Goal: Information Seeking & Learning: Compare options

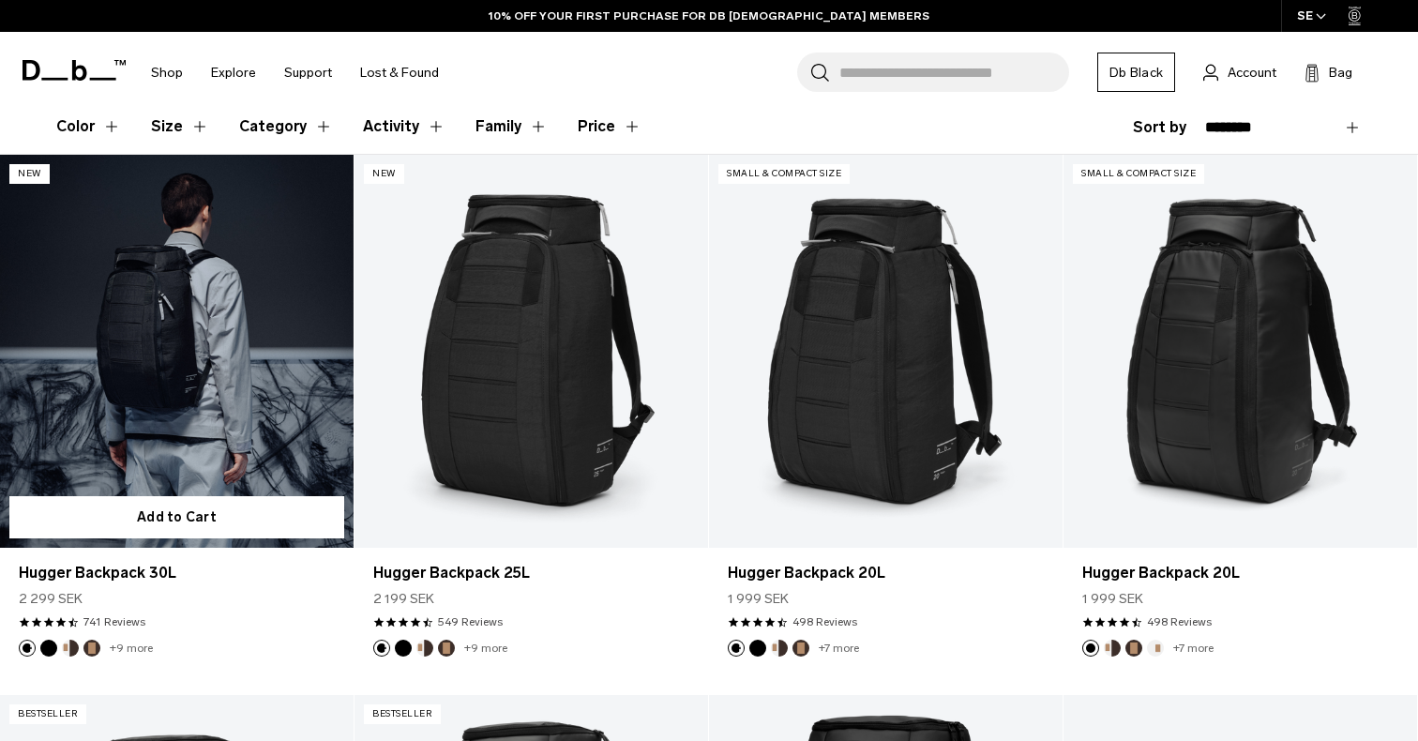
scroll to position [485, 0]
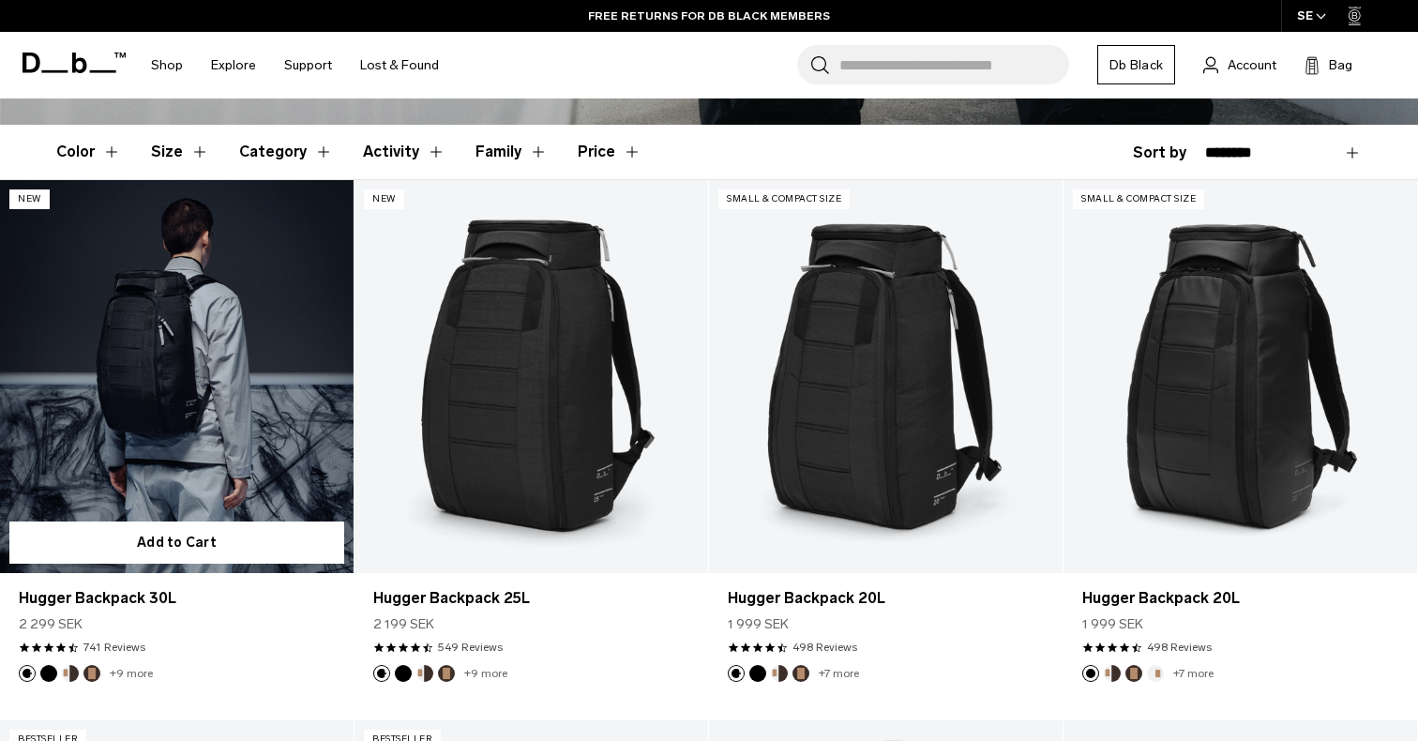
click at [66, 674] on button "Cappuccino" at bounding box center [70, 673] width 17 height 17
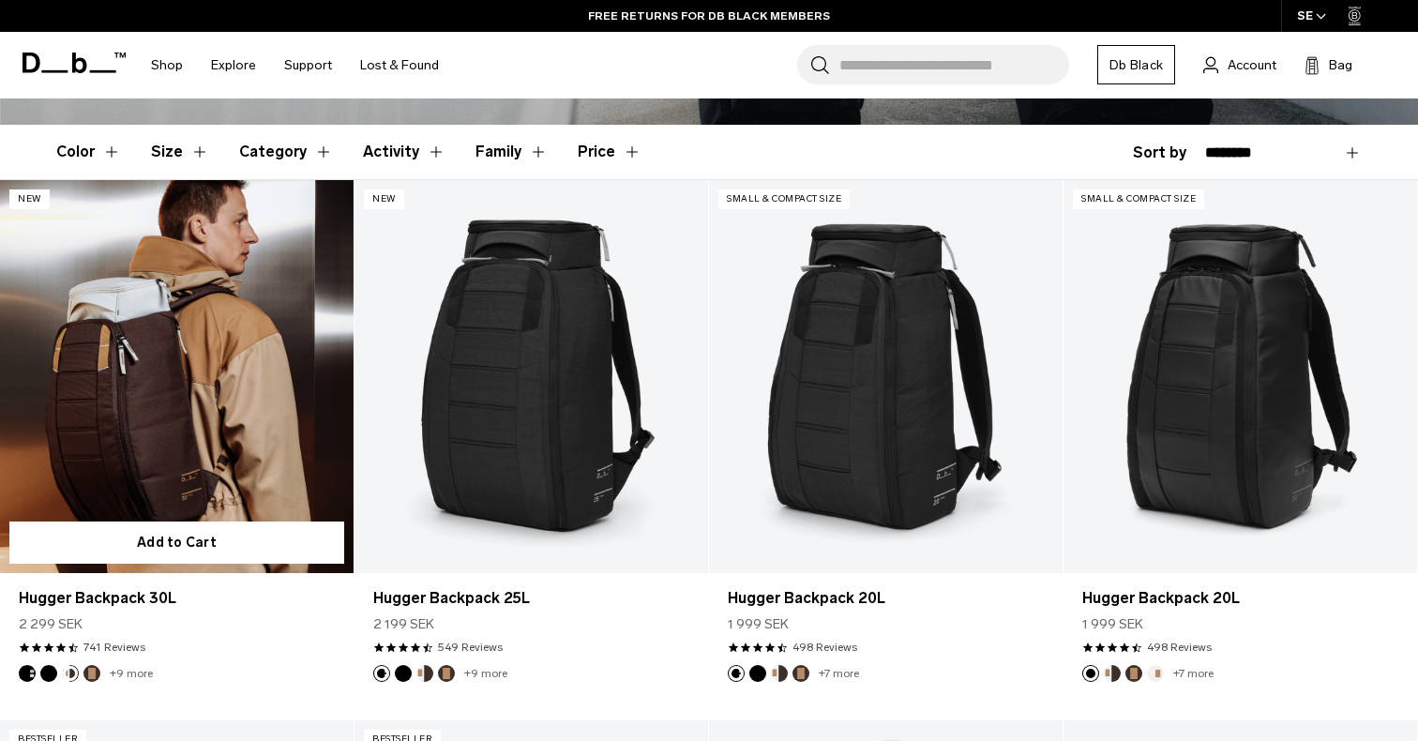
click at [48, 676] on button "Black Out" at bounding box center [48, 673] width 17 height 17
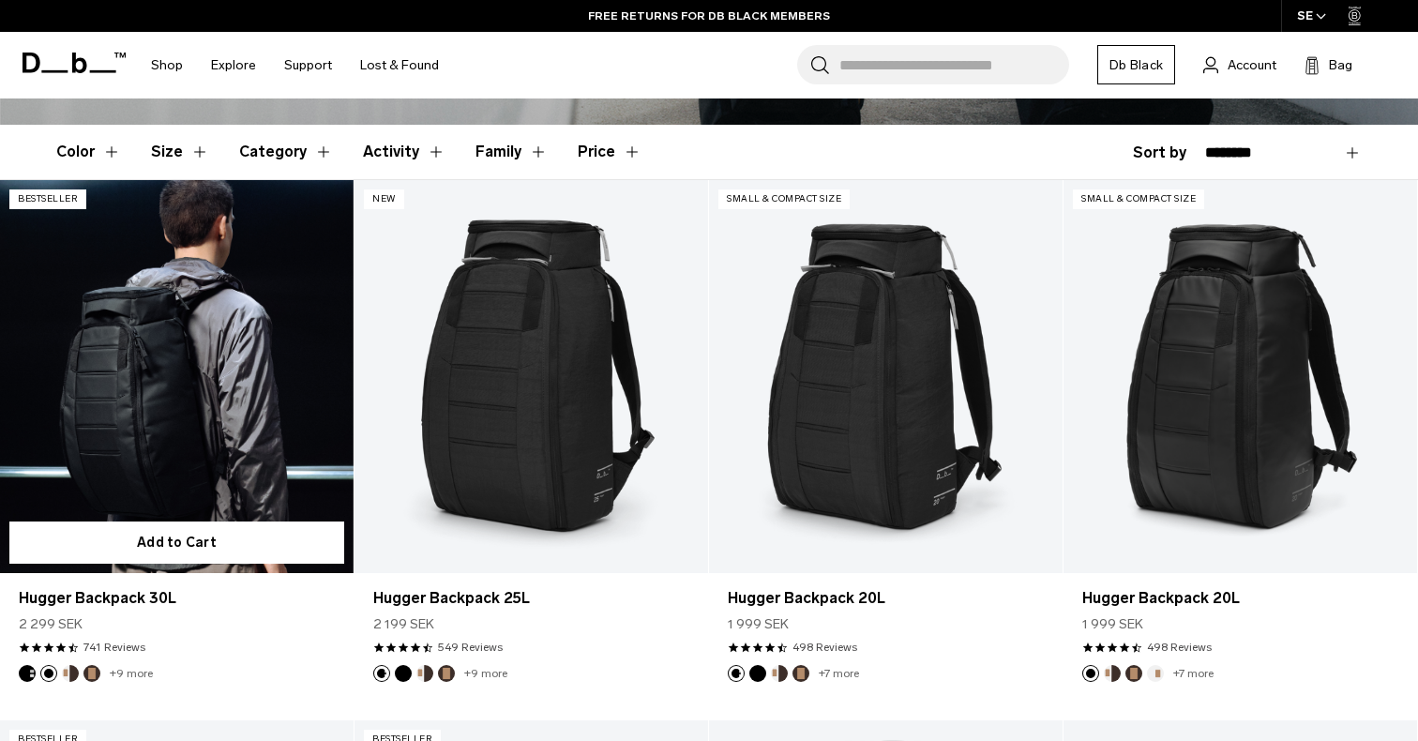
click at [65, 674] on button "Cappuccino" at bounding box center [70, 673] width 17 height 17
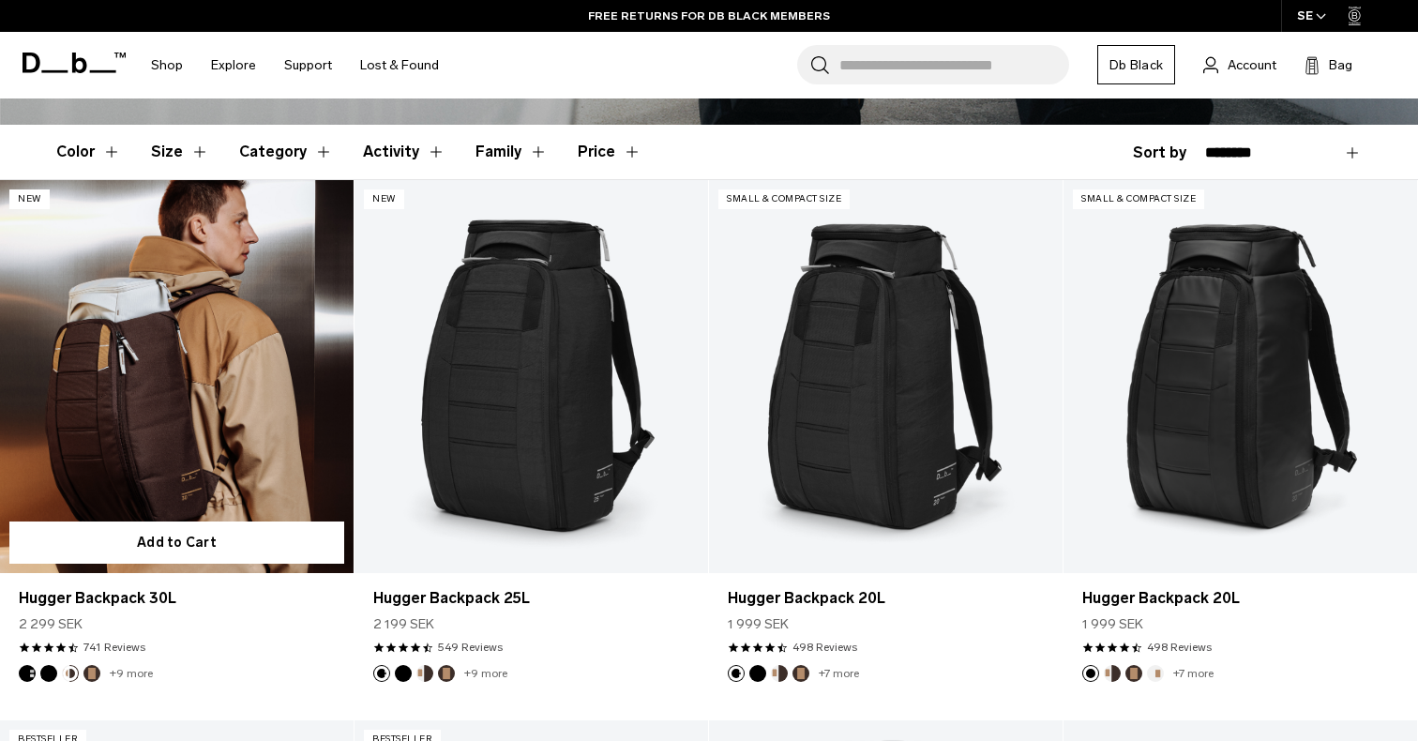
click at [184, 295] on link "Hugger Backpack 30L Cappuccino" at bounding box center [177, 376] width 354 height 393
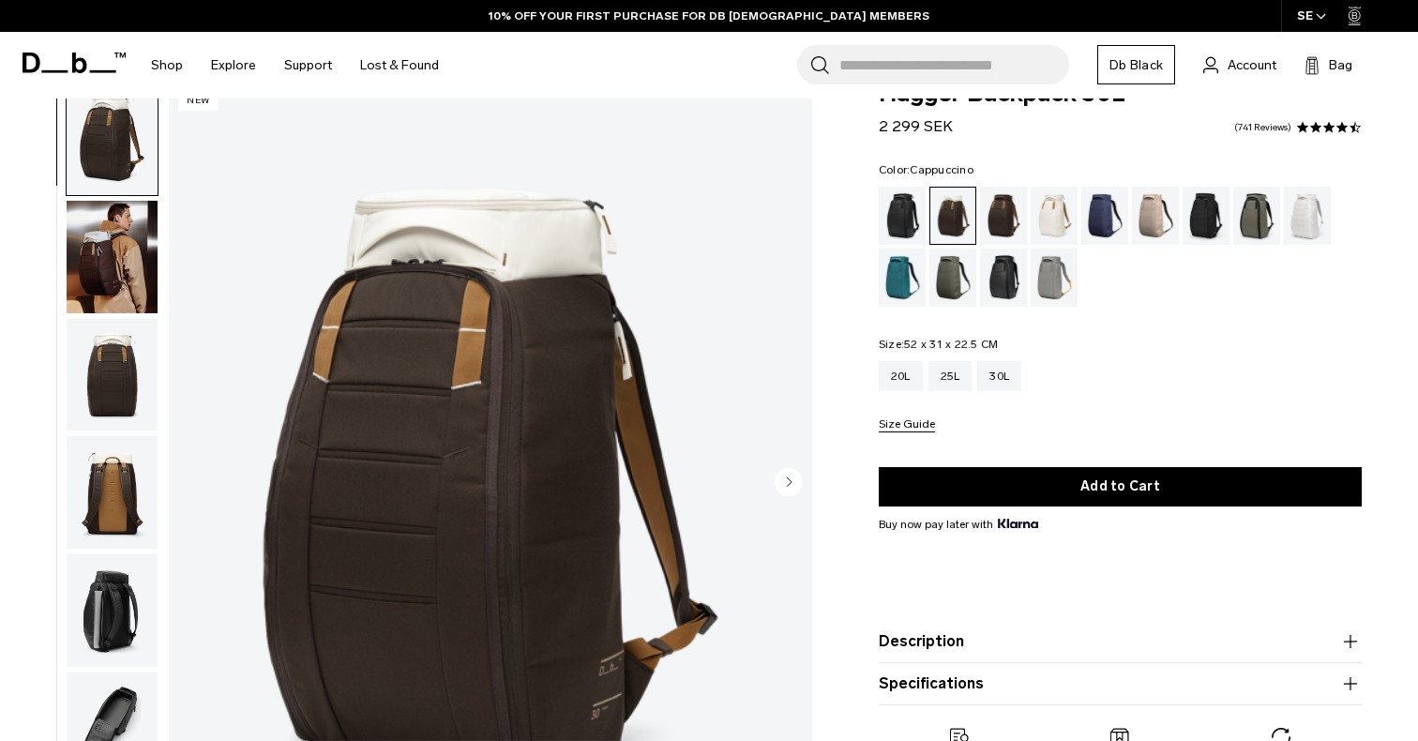
scroll to position [50, 0]
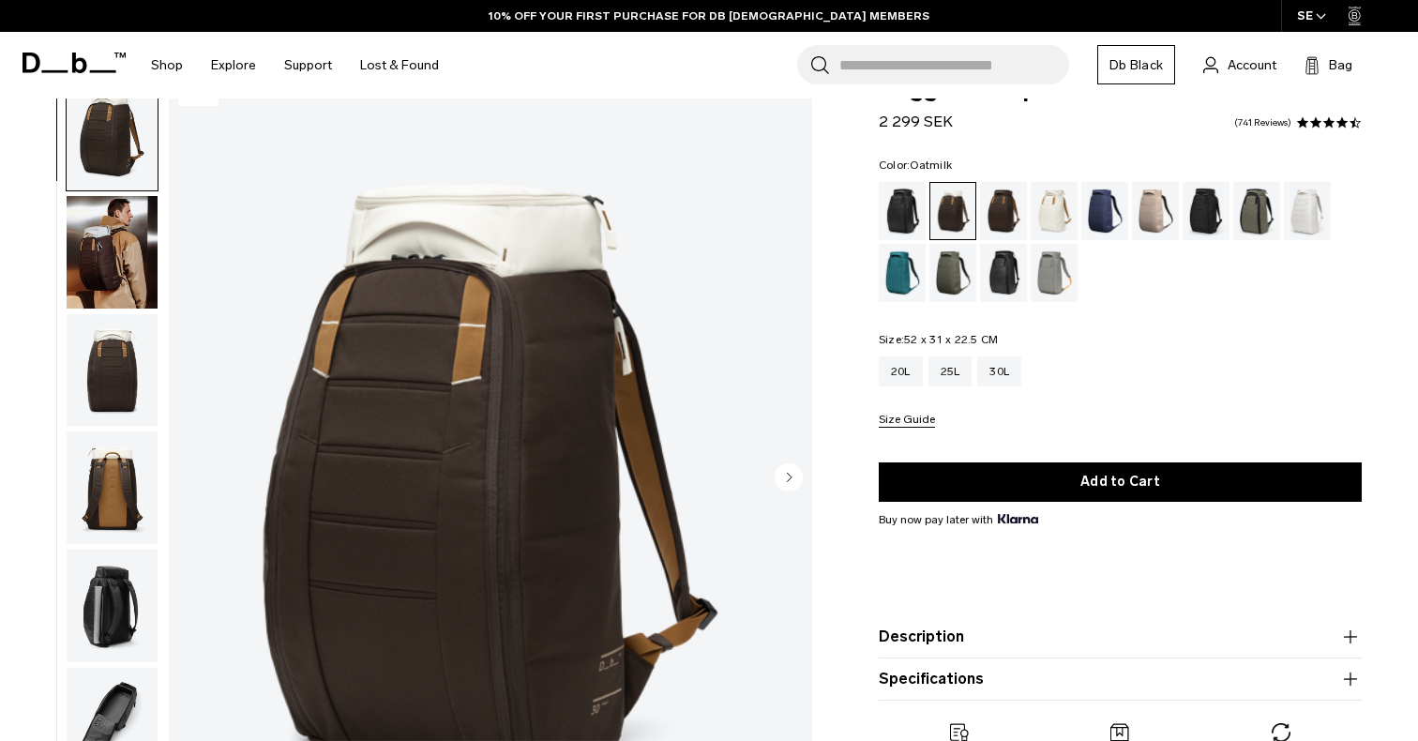
click at [1036, 189] on div "Oatmilk" at bounding box center [1055, 211] width 48 height 58
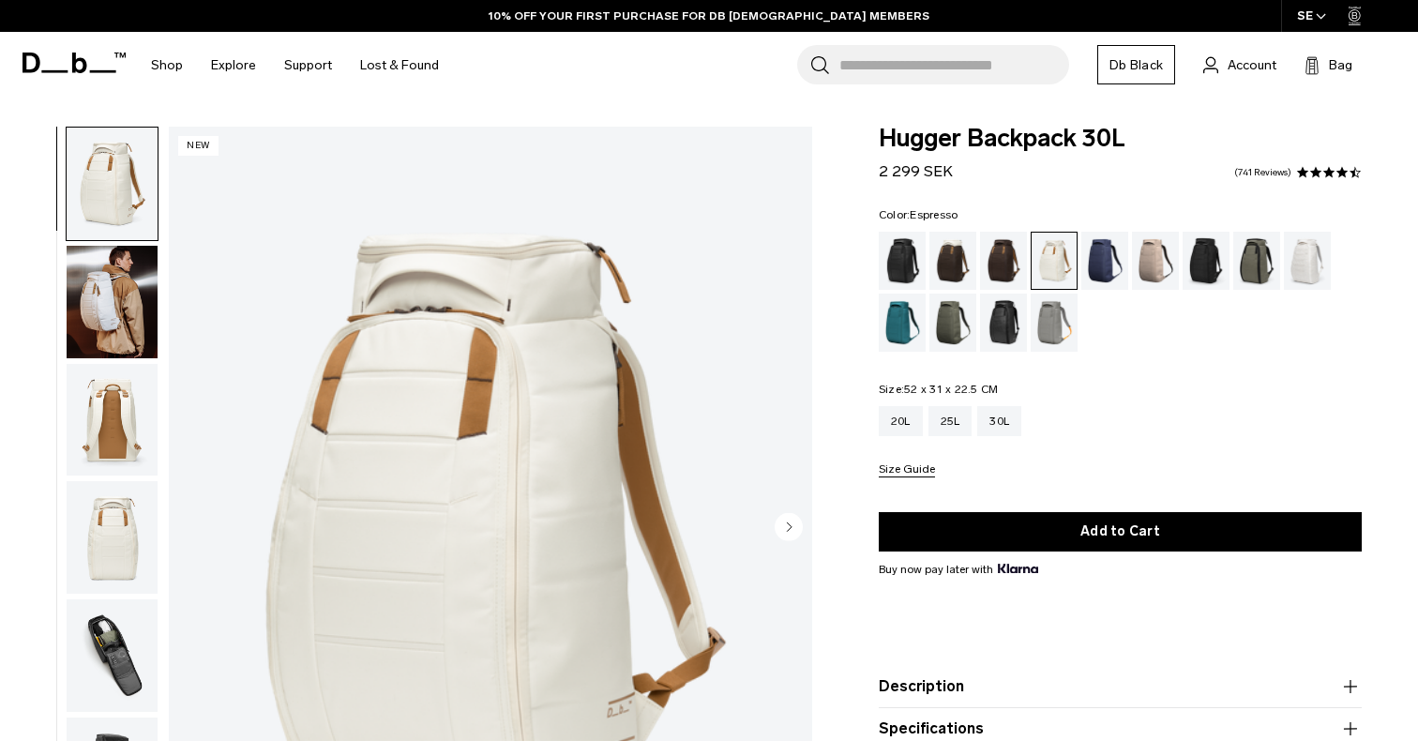
click at [997, 244] on div "Espresso" at bounding box center [1004, 261] width 48 height 58
